Goal: Information Seeking & Learning: Learn about a topic

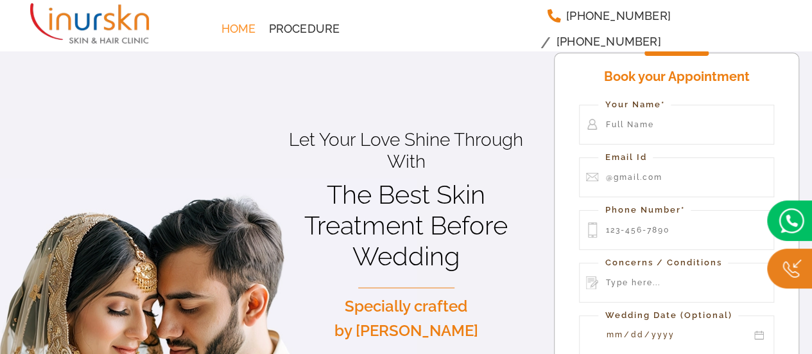
click at [241, 30] on span "Home" at bounding box center [238, 29] width 35 height 12
click at [96, 21] on img at bounding box center [89, 23] width 119 height 47
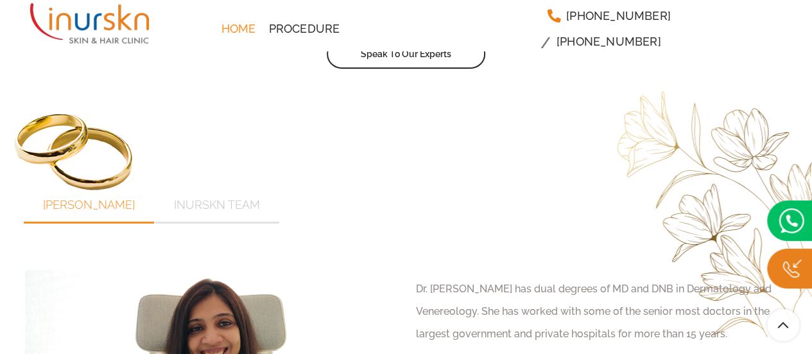
scroll to position [4573, 0]
click at [301, 27] on span "Procedure" at bounding box center [303, 29] width 71 height 12
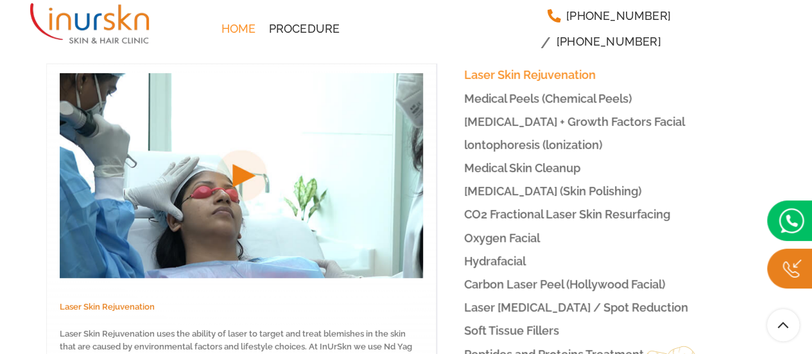
scroll to position [2012, 0]
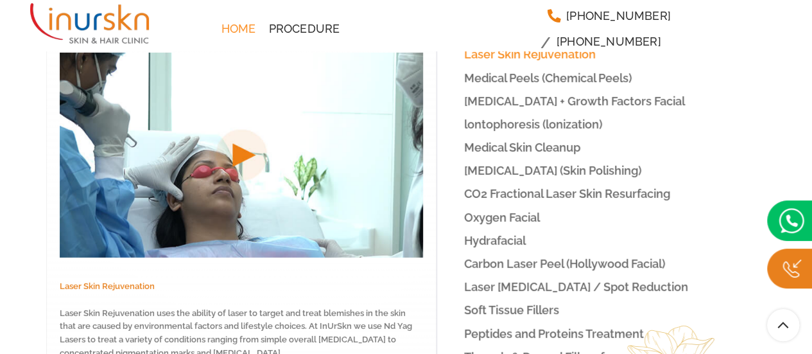
click at [498, 234] on span "Hydrafacial" at bounding box center [495, 240] width 62 height 13
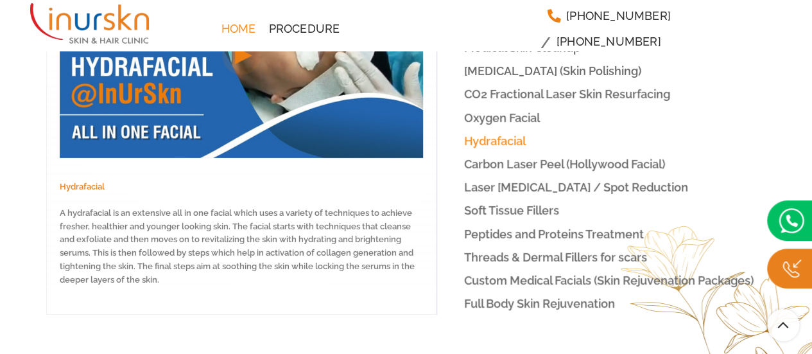
scroll to position [2076, 0]
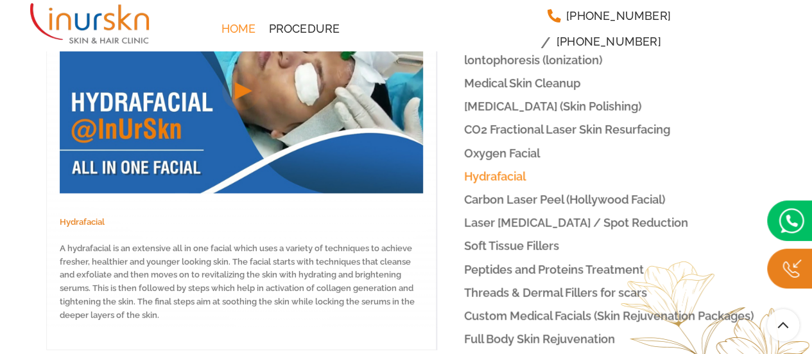
click at [584, 193] on span "Carbon Laser Peel (Hollywood Facial)" at bounding box center [564, 199] width 201 height 13
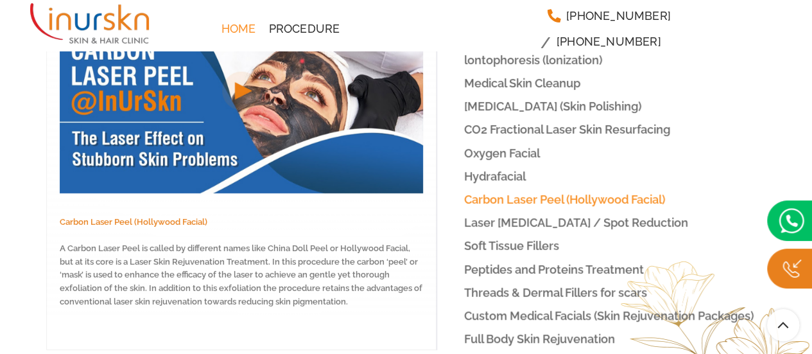
scroll to position [2012, 0]
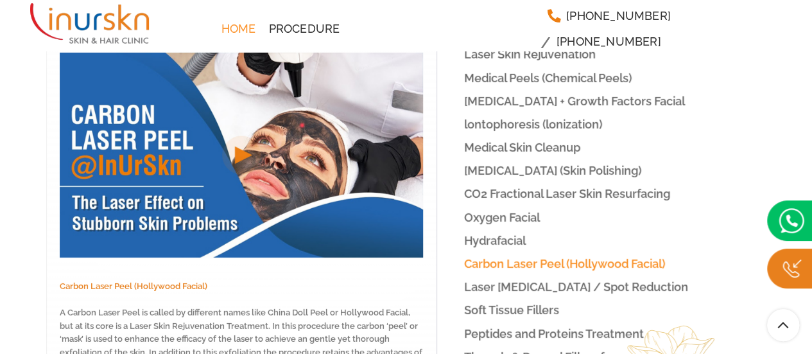
click at [127, 83] on img at bounding box center [241, 155] width 363 height 205
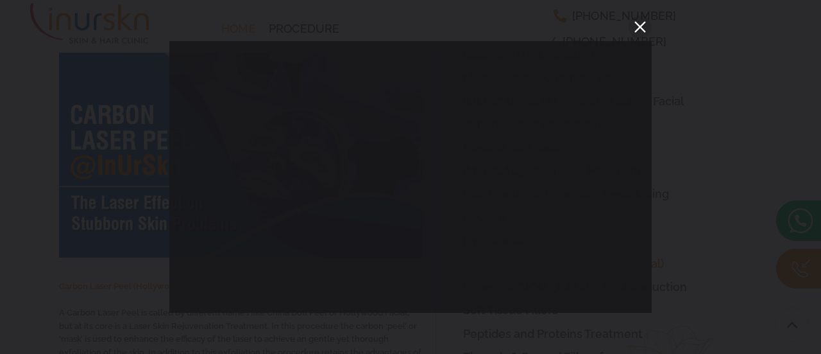
click at [640, 24] on button "You can close this modal content with the ESC key" at bounding box center [640, 26] width 23 height 23
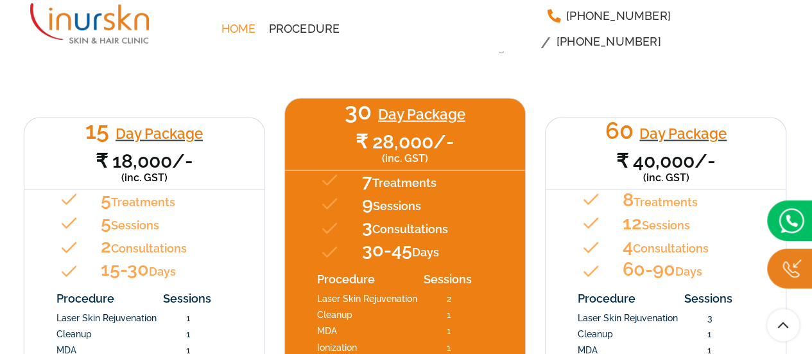
scroll to position [1371, 0]
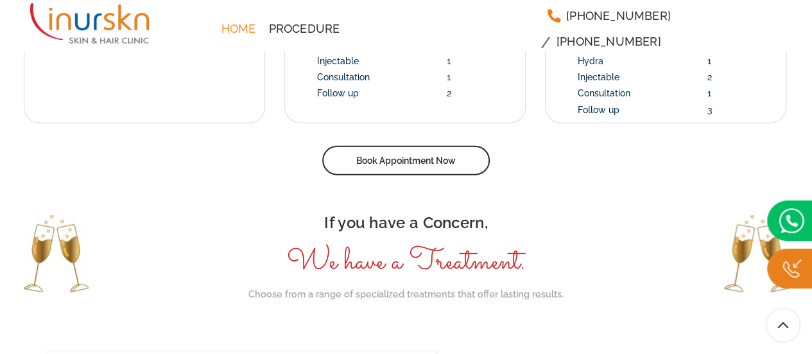
scroll to position [1685, 0]
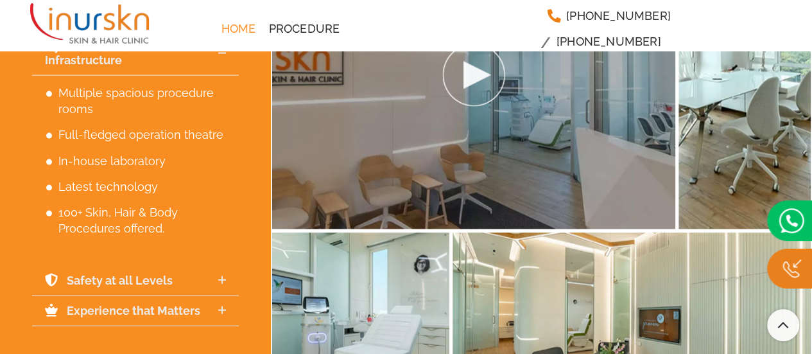
scroll to position [3722, 0]
